Goal: Task Accomplishment & Management: Use online tool/utility

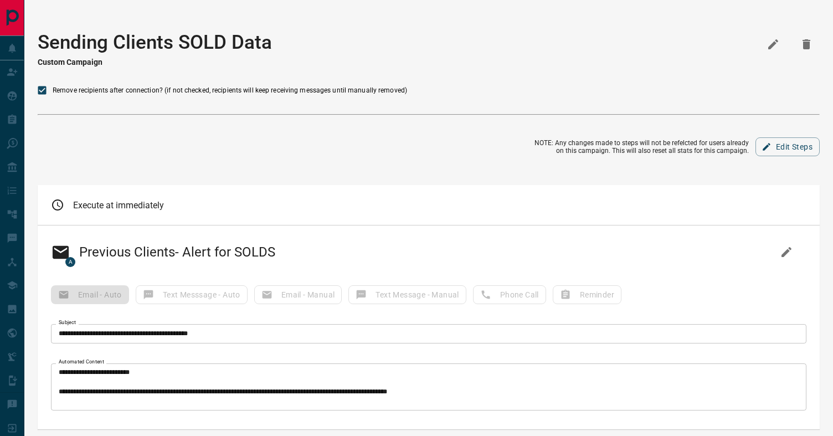
click at [808, 47] on icon "button" at bounding box center [806, 44] width 8 height 10
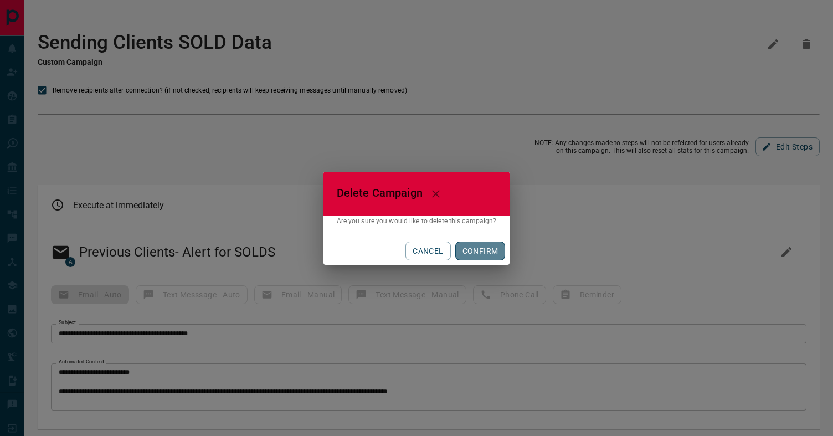
click at [493, 252] on button "CONFIRM" at bounding box center [480, 250] width 50 height 19
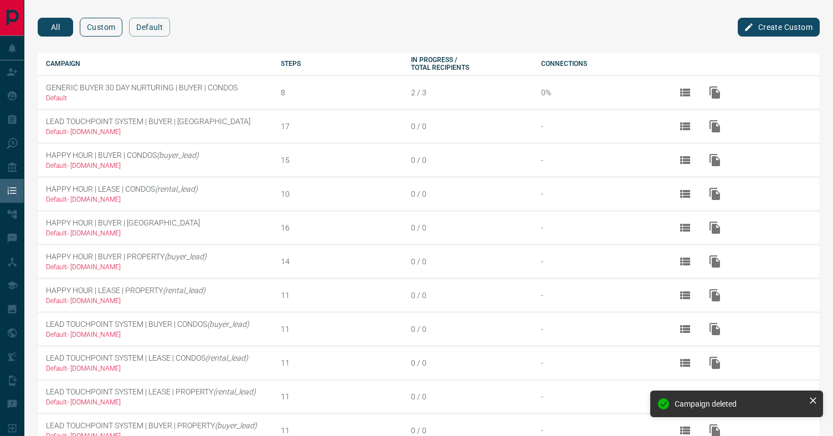
drag, startPoint x: 98, startPoint y: 39, endPoint x: 102, endPoint y: 34, distance: 6.3
click at [99, 38] on div "All Custom Default" at bounding box center [104, 29] width 132 height 22
click at [104, 32] on button "Custom" at bounding box center [101, 27] width 43 height 19
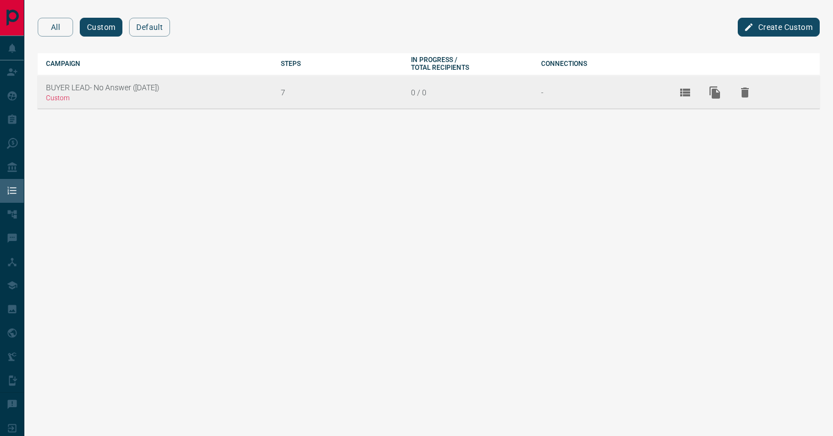
click at [465, 90] on td "0 / 0" at bounding box center [468, 91] width 130 height 33
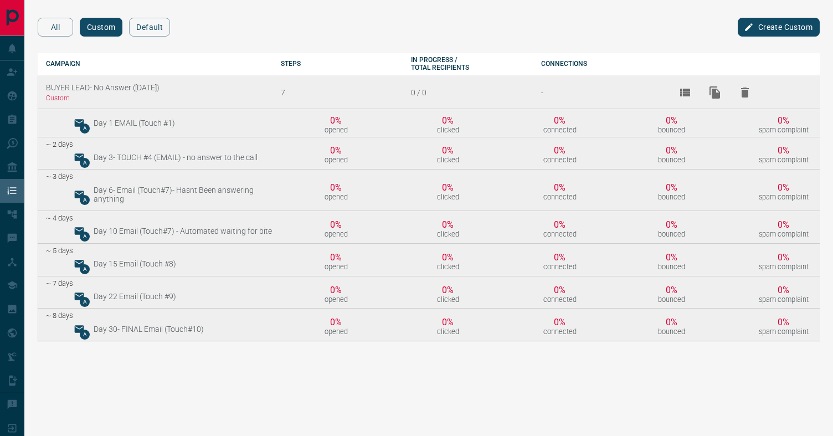
click at [76, 89] on td "BUYER LEAD- No Answer ([DATE]) Custom" at bounding box center [155, 91] width 235 height 33
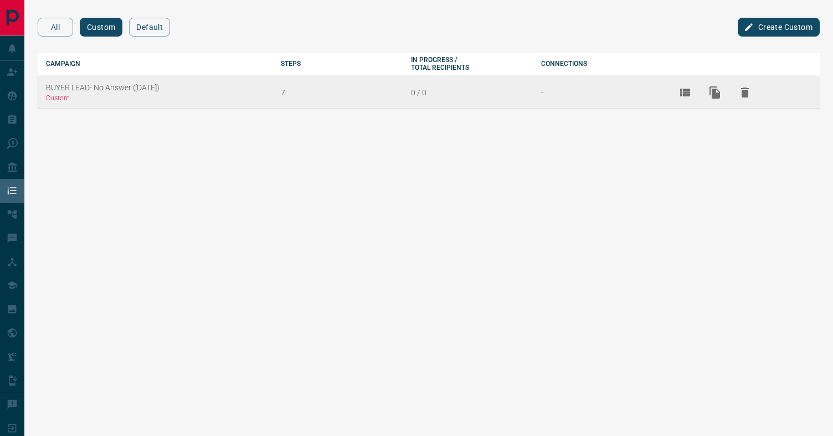
click at [77, 89] on td "BUYER LEAD- No Answer ([DATE]) Custom" at bounding box center [155, 91] width 235 height 33
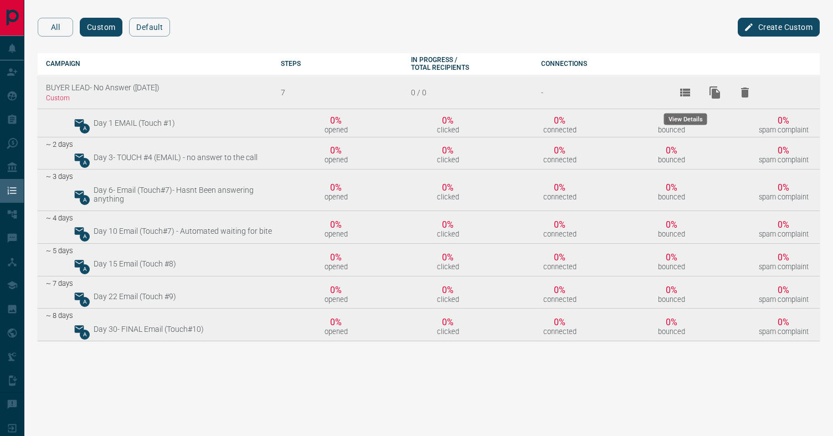
click at [682, 93] on icon "View Details" at bounding box center [684, 92] width 13 height 13
